Goal: Check status: Check status

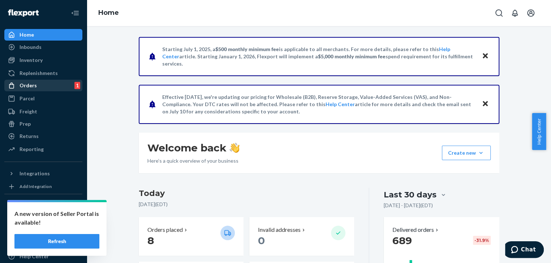
click at [30, 88] on div "Orders" at bounding box center [28, 85] width 17 height 7
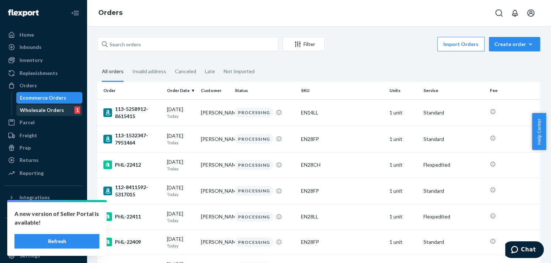
click at [26, 106] on div "Wholesale Orders 1" at bounding box center [49, 110] width 65 height 10
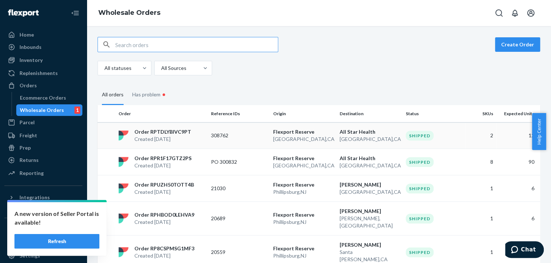
click at [157, 133] on p "Order RPTDLYBIVC9PT" at bounding box center [163, 131] width 57 height 7
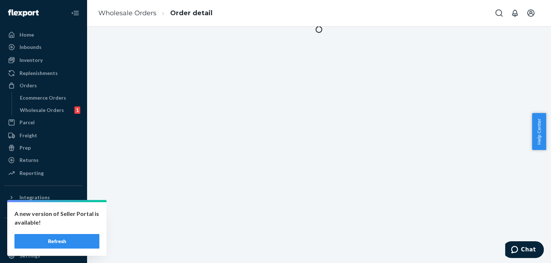
click at [157, 133] on div at bounding box center [319, 144] width 465 height 237
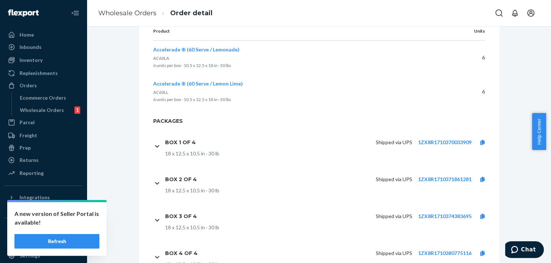
scroll to position [385, 0]
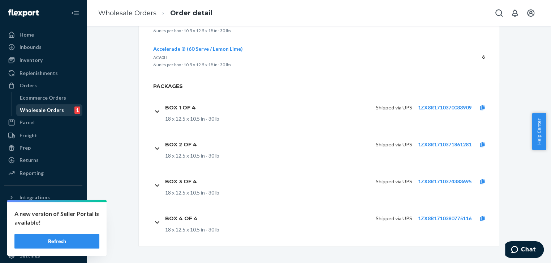
click at [47, 109] on div "Wholesale Orders" at bounding box center [42, 109] width 44 height 7
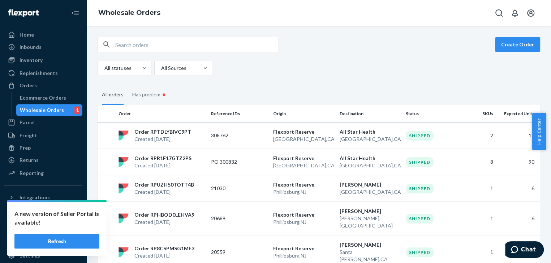
click at [187, 132] on p "Order RPTDLYBIVC9PT" at bounding box center [163, 131] width 57 height 7
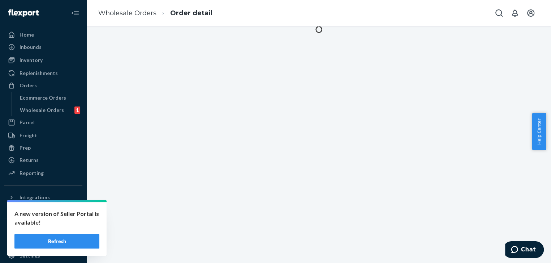
click at [187, 132] on div at bounding box center [319, 144] width 465 height 237
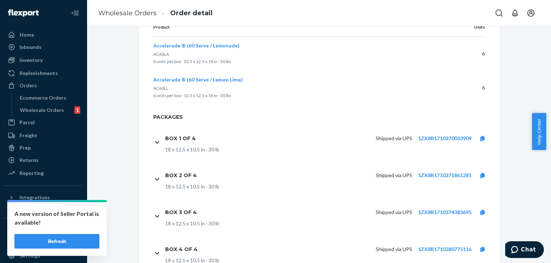
scroll to position [385, 0]
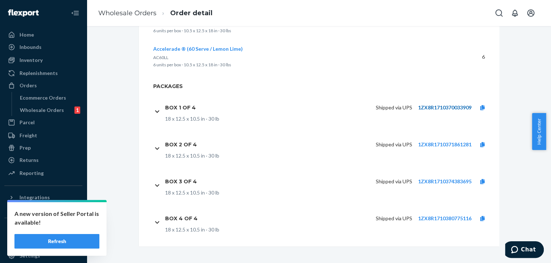
click at [434, 109] on link "1ZX8R1710370033909" at bounding box center [445, 107] width 54 height 6
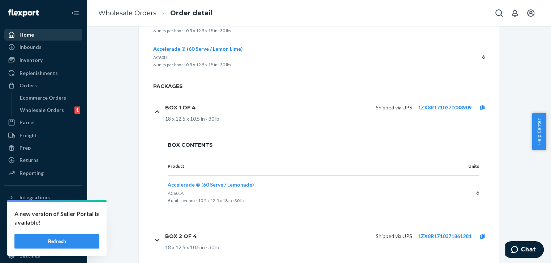
click at [33, 34] on div "Home" at bounding box center [27, 34] width 14 height 7
